Goal: Transaction & Acquisition: Purchase product/service

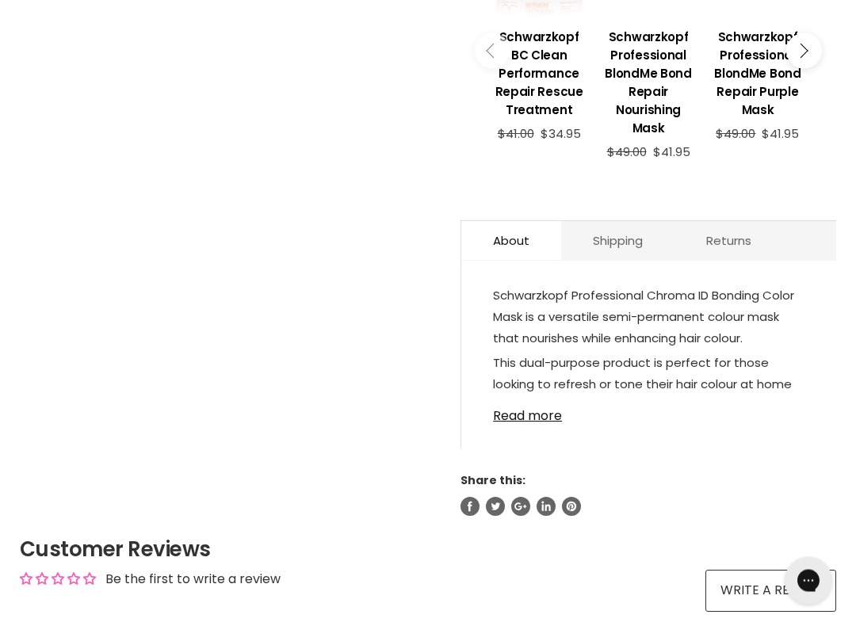
scroll to position [769, 0]
click at [532, 421] on link "Read more" at bounding box center [648, 411] width 311 height 24
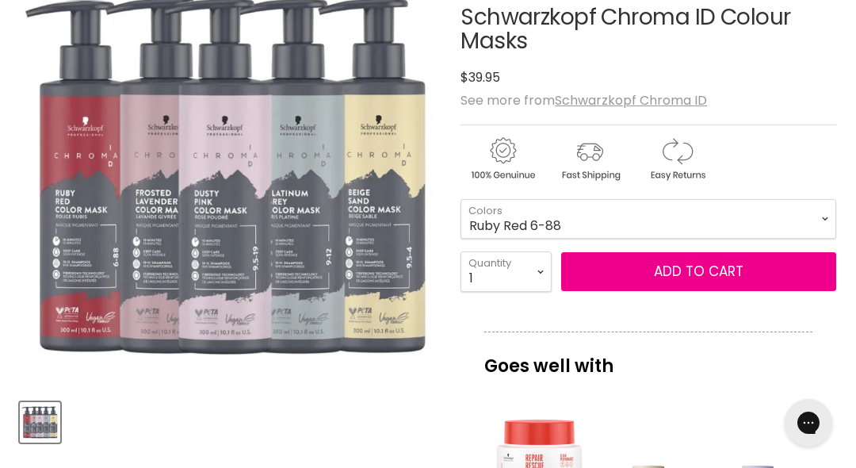
scroll to position [268, 0]
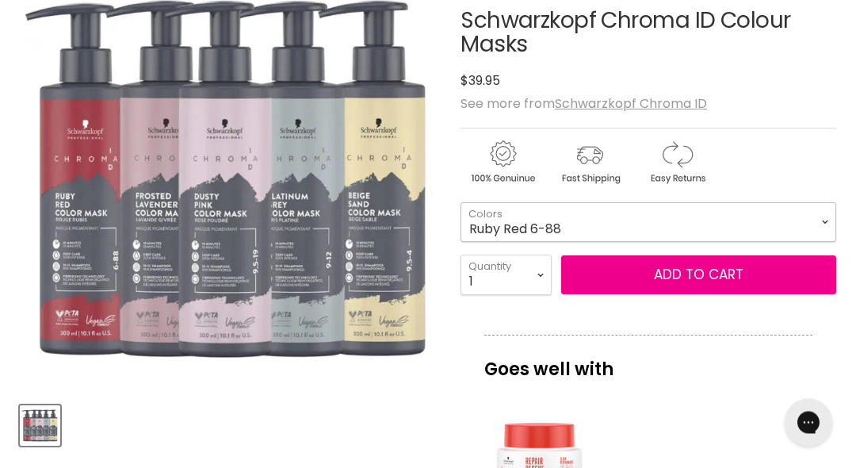
click at [825, 216] on select "Clear Dusty Pink 9.5-19 Pear Silver 95-1 Glazed Caramel 8-46 Platinum Grey 9-12…" at bounding box center [649, 223] width 376 height 40
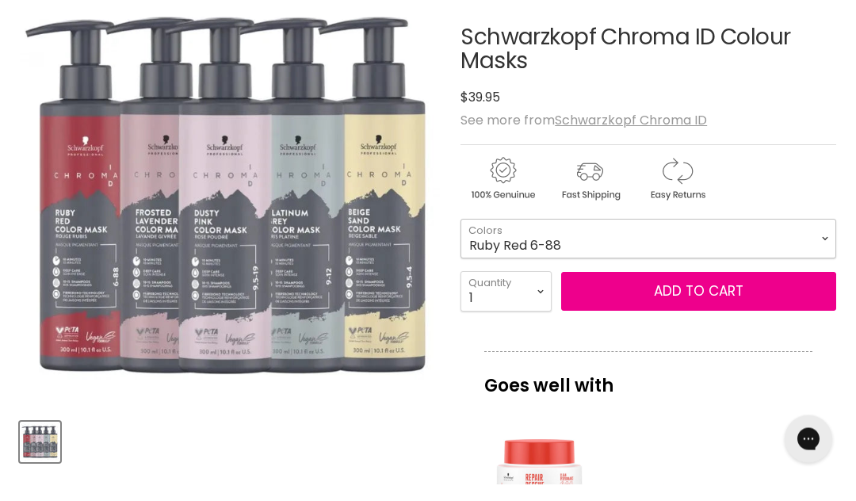
scroll to position [269, 0]
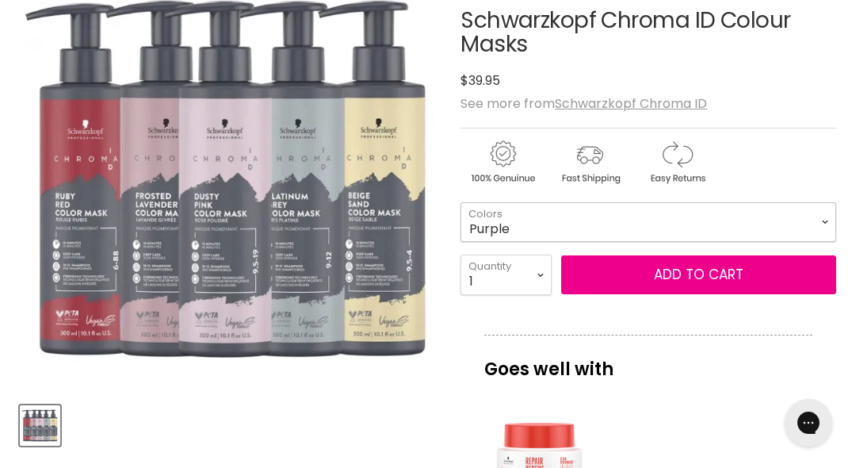
click at [815, 224] on select "Clear Dusty Pink 9.5-19 Pear Silver 95-1 Glazed Caramel 8-46 Platinum Grey 9-12…" at bounding box center [649, 222] width 376 height 40
select select "Raw Cocoa 6-46"
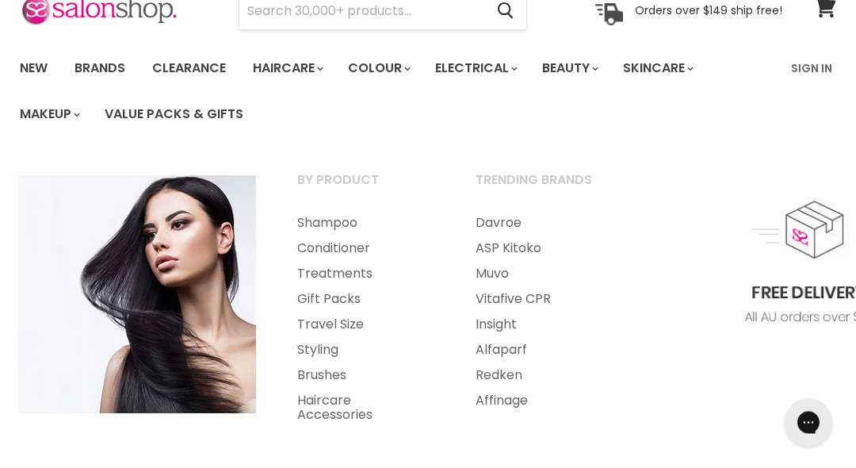
scroll to position [77, 0]
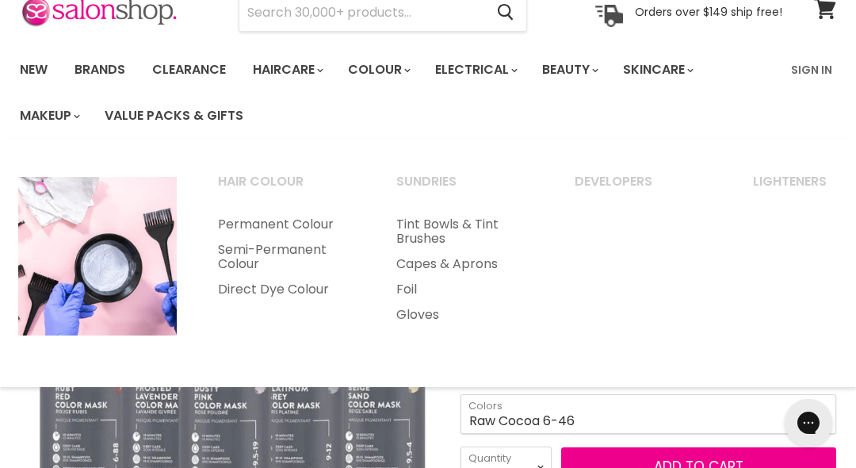
click at [271, 243] on link "Semi-Permanent Colour" at bounding box center [285, 257] width 175 height 40
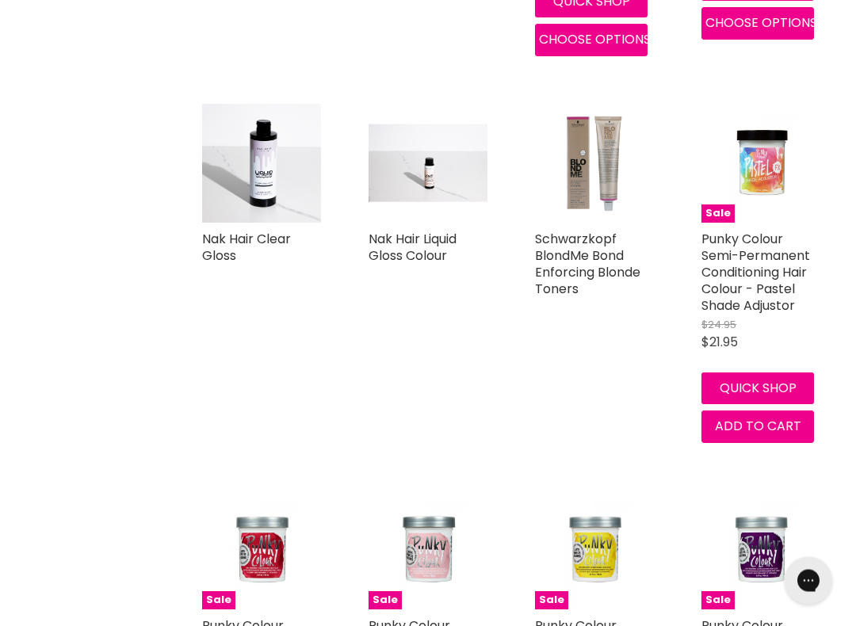
scroll to position [1839, 0]
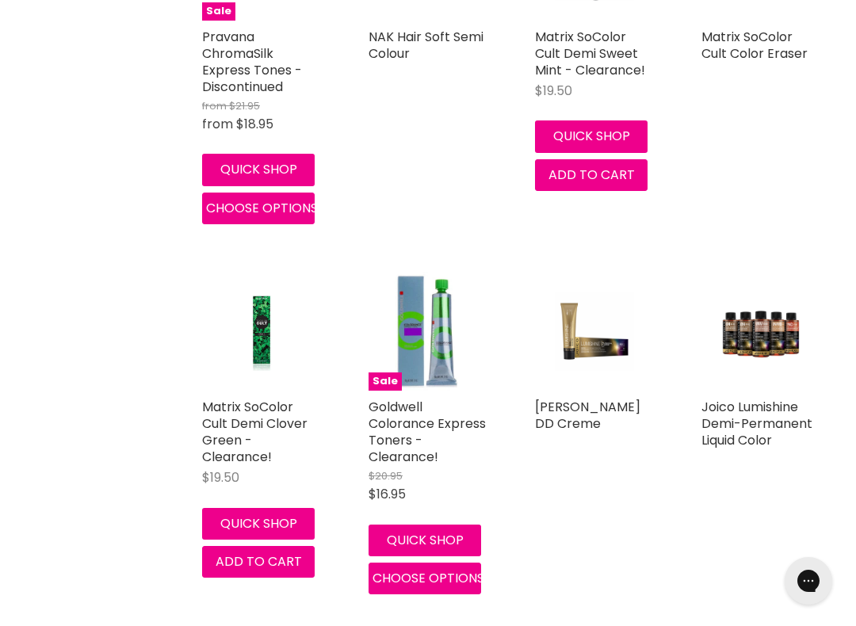
scroll to position [5190, 0]
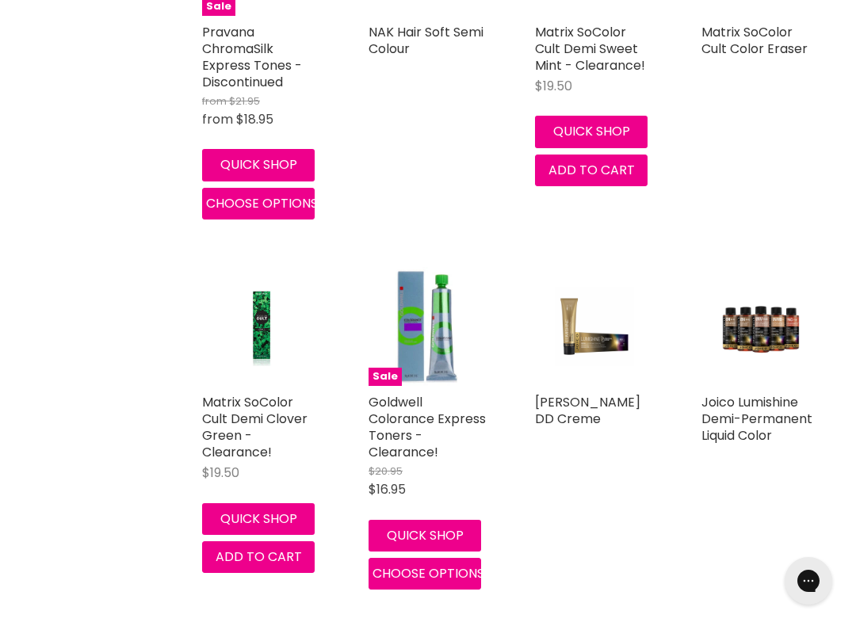
click at [417, 407] on link "Goldwell Colorance Express Toners - Clearance!" at bounding box center [427, 427] width 117 height 68
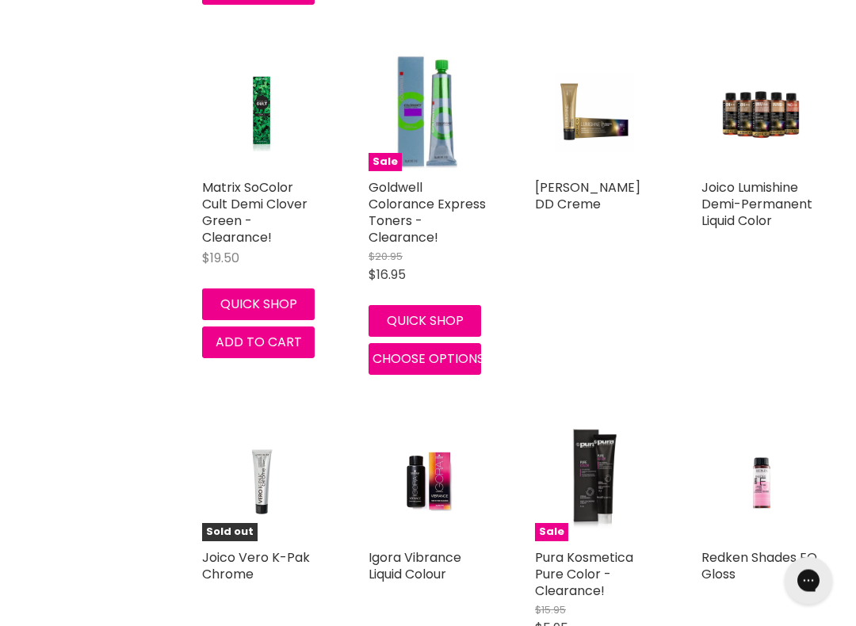
scroll to position [5405, 0]
click at [748, 207] on link "Joico Lumishine Demi-Permanent Liquid Color" at bounding box center [756, 204] width 111 height 52
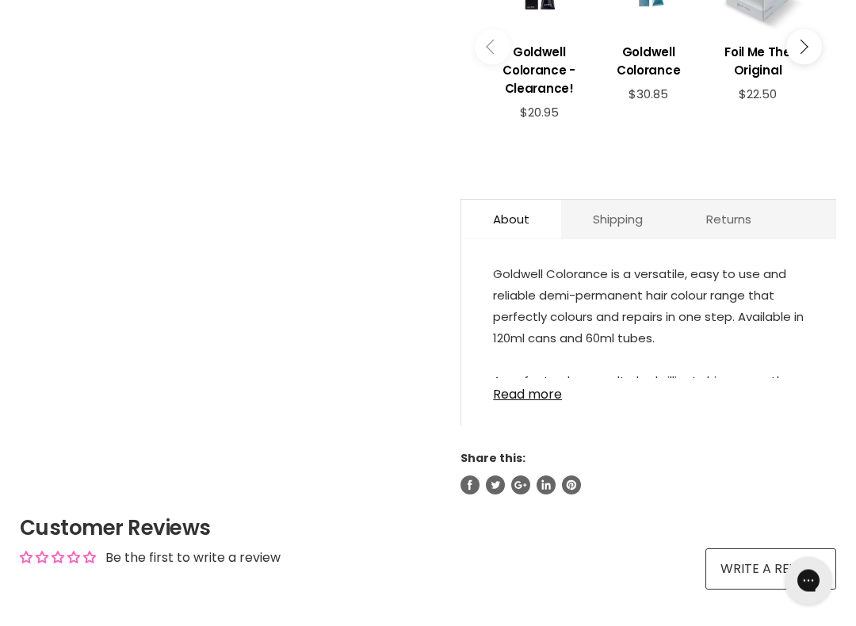
scroll to position [801, 0]
click at [544, 402] on link "Read more" at bounding box center [648, 390] width 311 height 24
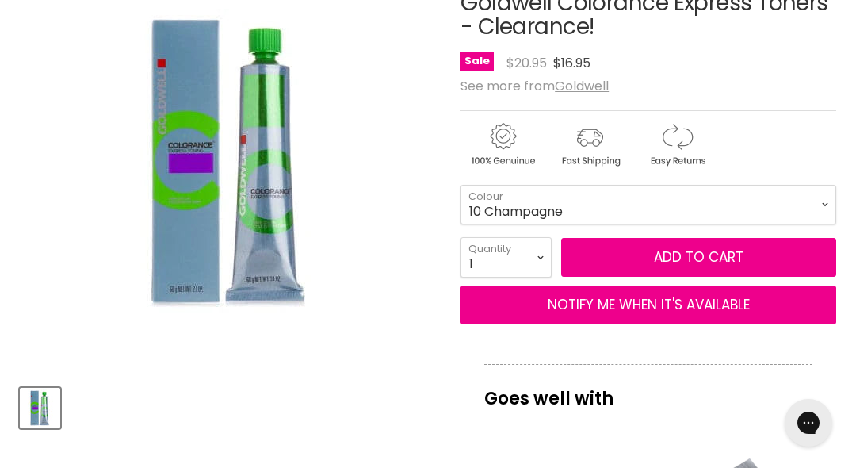
scroll to position [285, 0]
click at [826, 198] on select "9 Champagne 9 Icy 9 Silver 10 Champagne" at bounding box center [649, 205] width 376 height 40
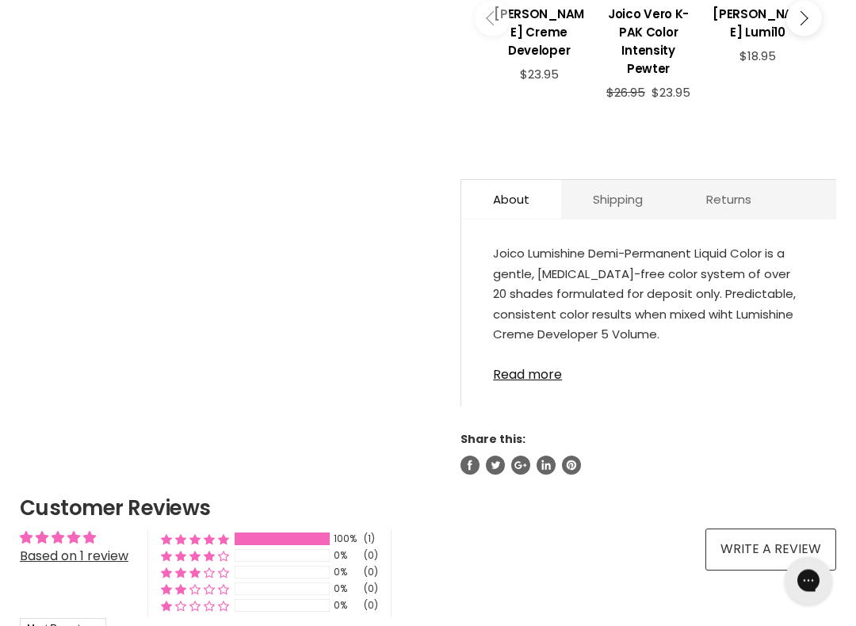
scroll to position [816, 0]
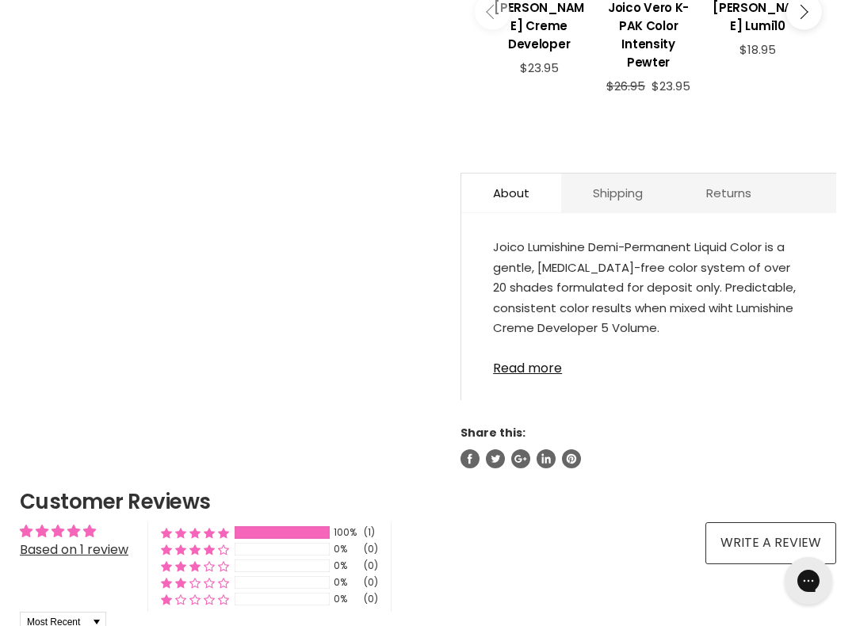
click at [552, 368] on link "Read more" at bounding box center [648, 364] width 311 height 24
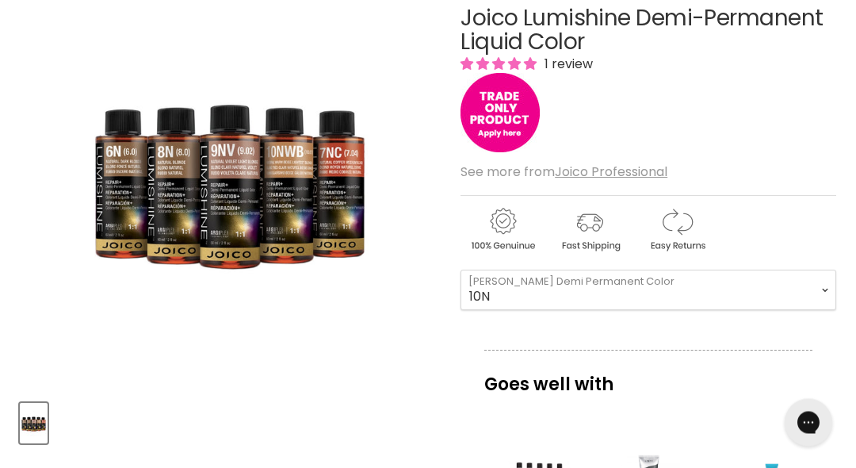
scroll to position [270, 0]
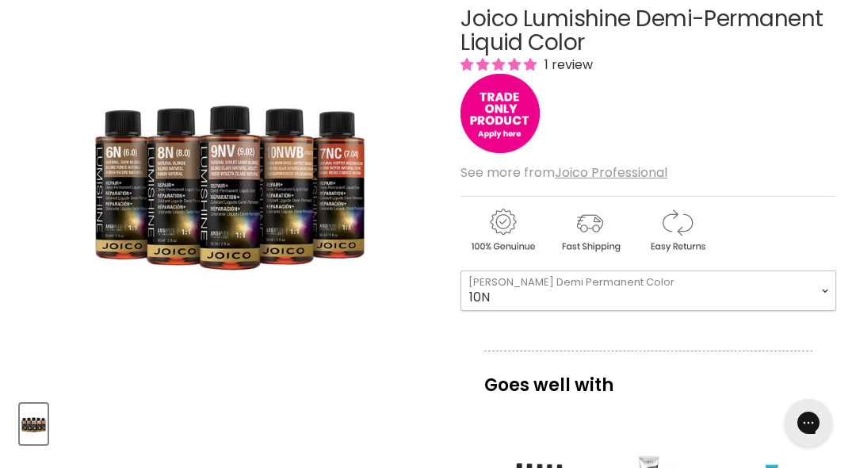
click at [824, 282] on select "10N 8N 6N 5N 3N 8NA 6NA 10NWB 9NWB 7NWB 6NWB 10NG 8NG 6NG 5NG" at bounding box center [649, 290] width 376 height 40
